Goal: Transaction & Acquisition: Purchase product/service

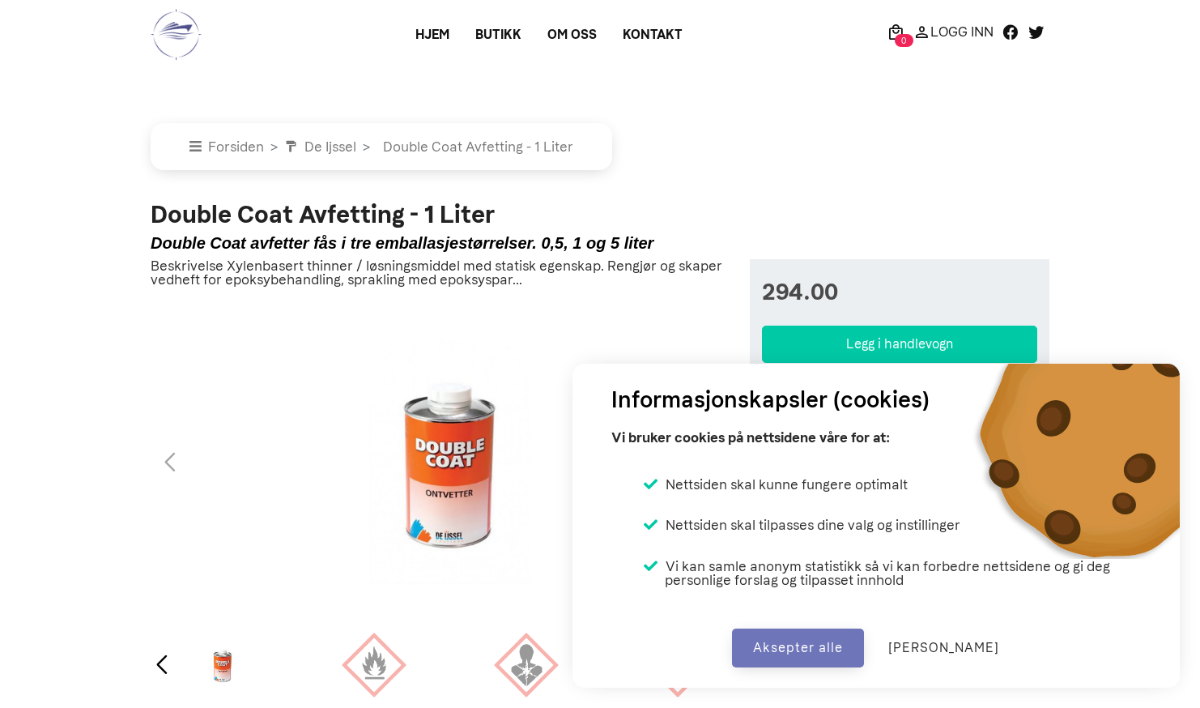
select select "double-coat-avfetting-1-liter"
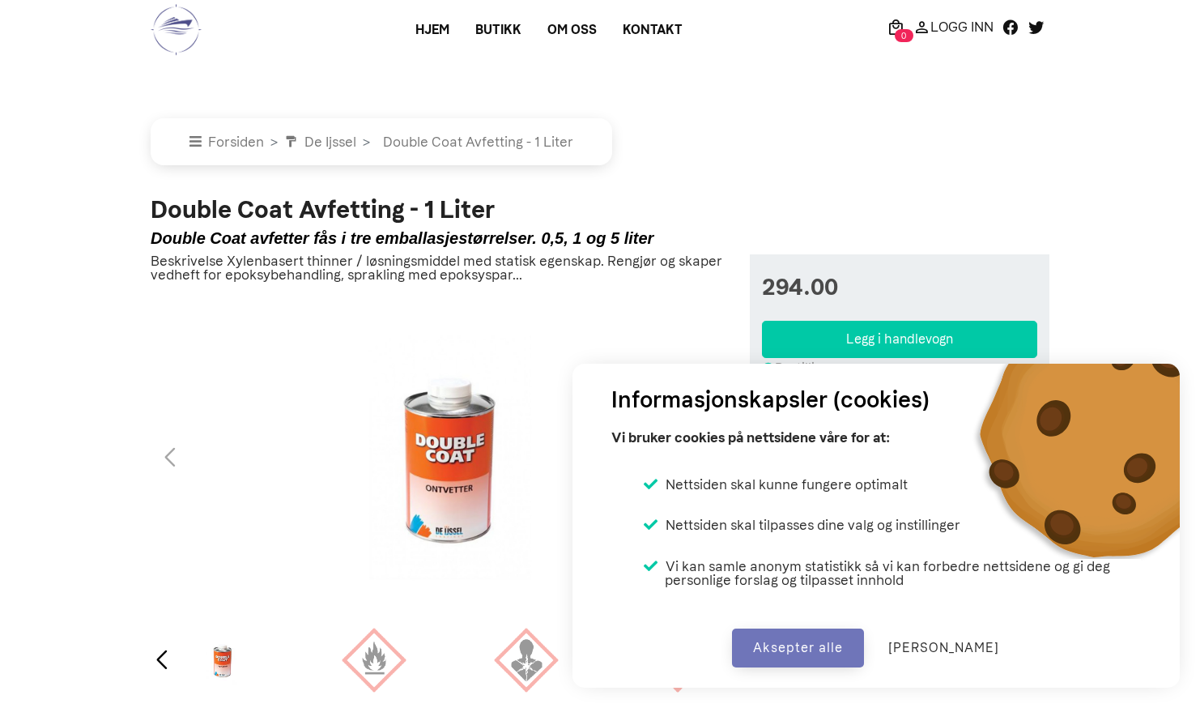
scroll to position [7, 0]
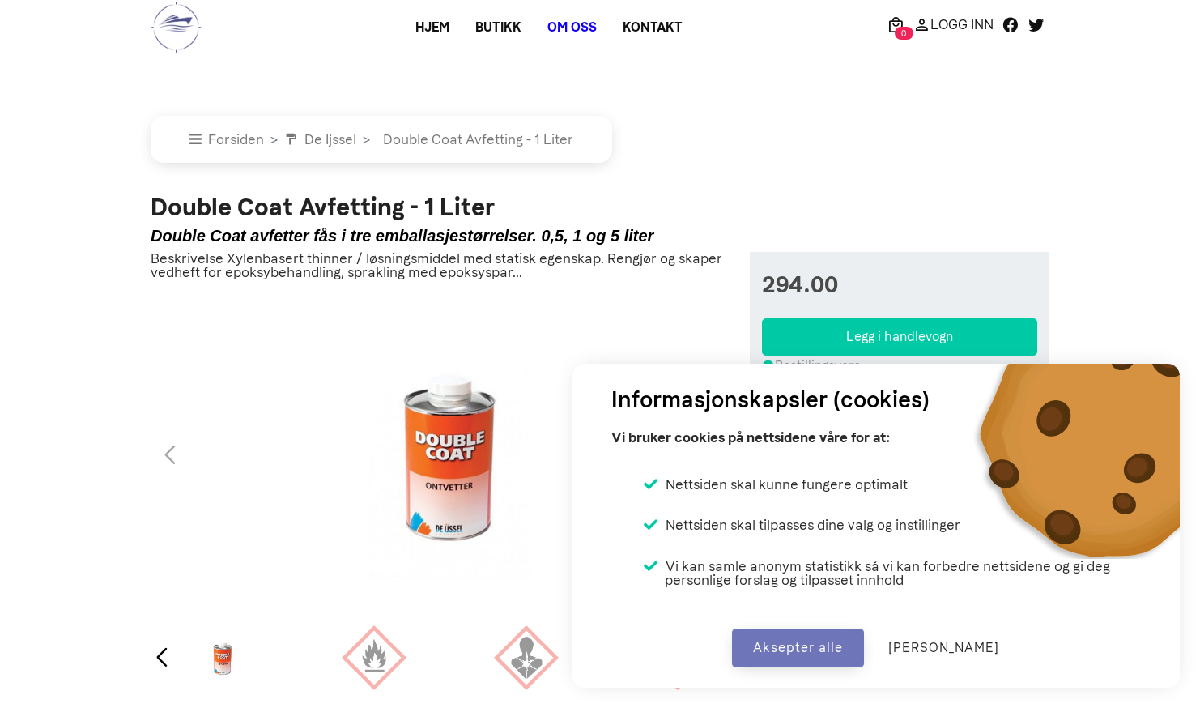
click at [572, 24] on link "Om oss" at bounding box center [572, 27] width 75 height 29
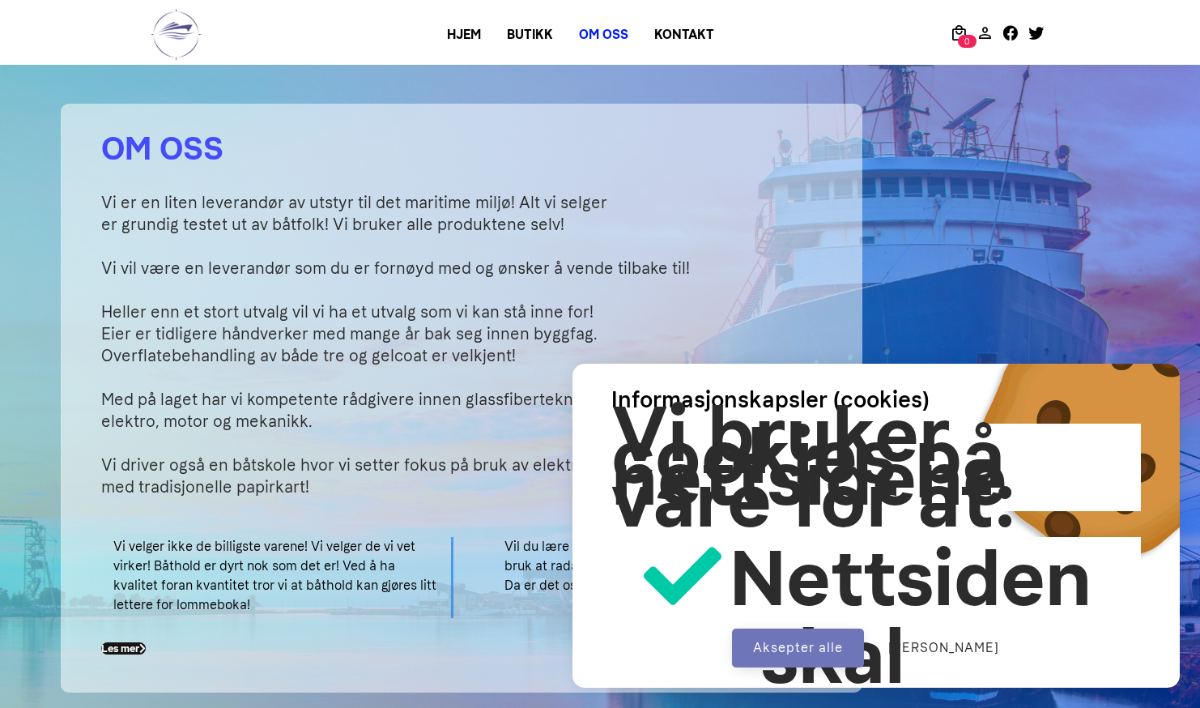
click at [531, 36] on link "Butikk" at bounding box center [530, 34] width 72 height 29
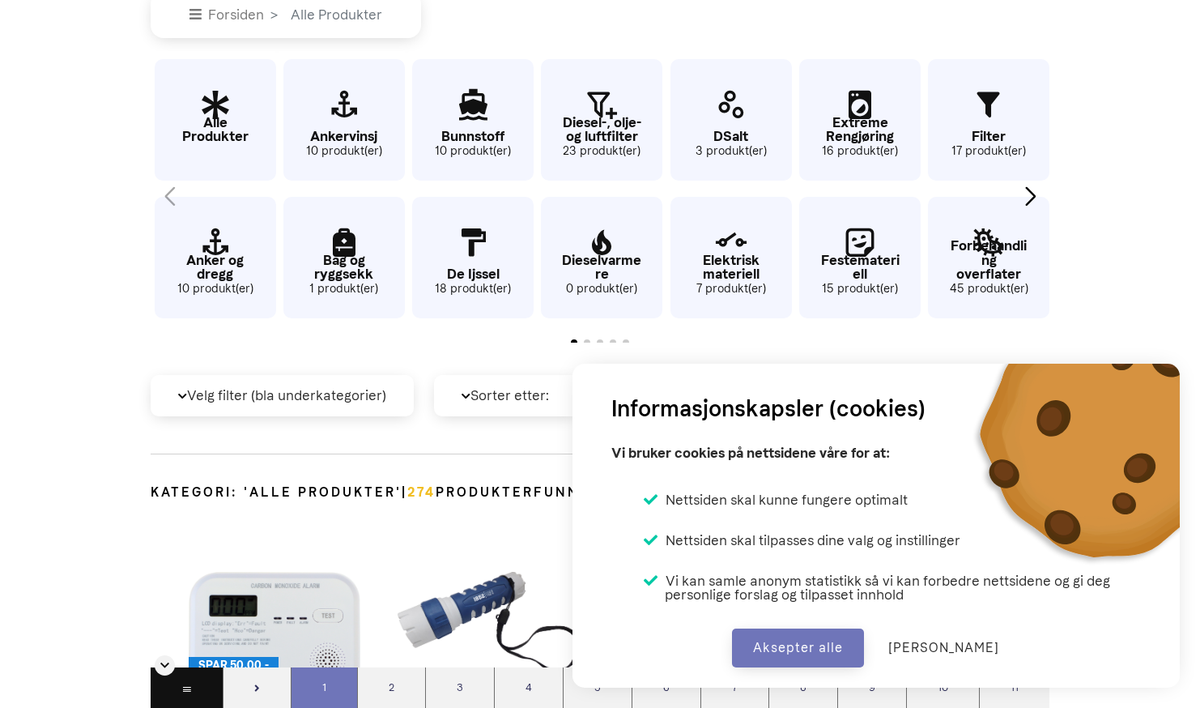
scroll to position [437, 0]
